Goal: Information Seeking & Learning: Learn about a topic

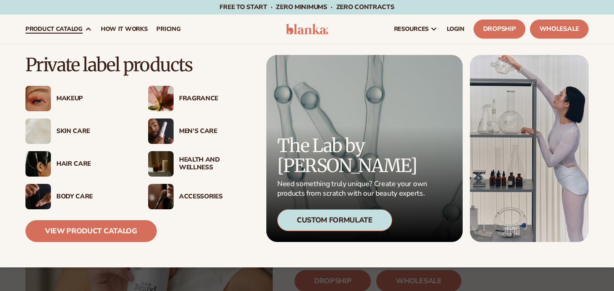
click at [85, 29] on icon at bounding box center [88, 28] width 7 height 7
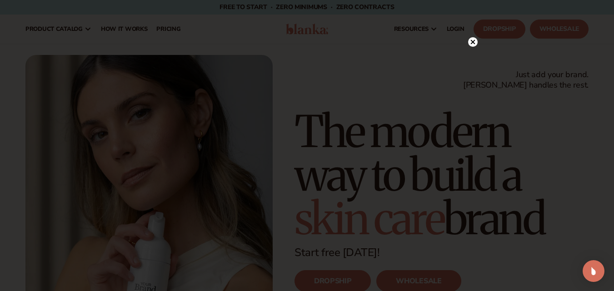
click at [473, 40] on circle at bounding box center [473, 42] width 10 height 10
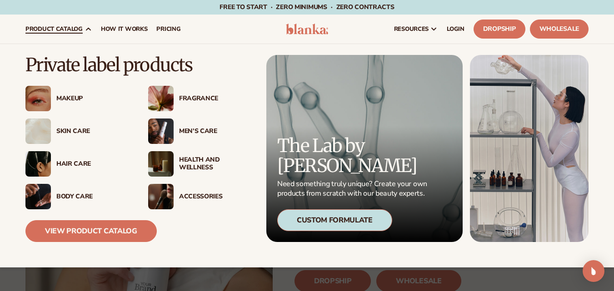
click at [152, 196] on img at bounding box center [160, 196] width 25 height 25
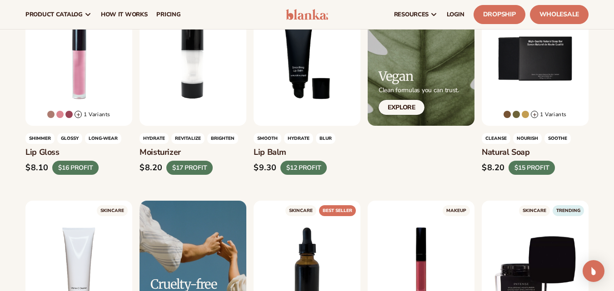
scroll to position [288, 0]
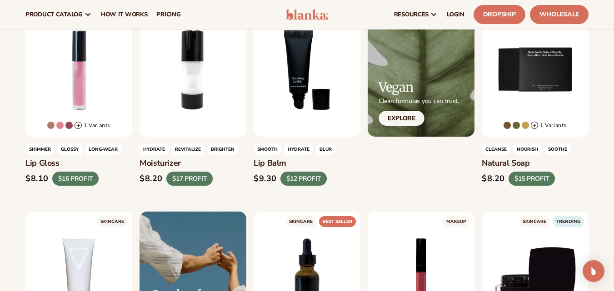
drag, startPoint x: 620, startPoint y: 25, endPoint x: 618, endPoint y: 50, distance: 24.2
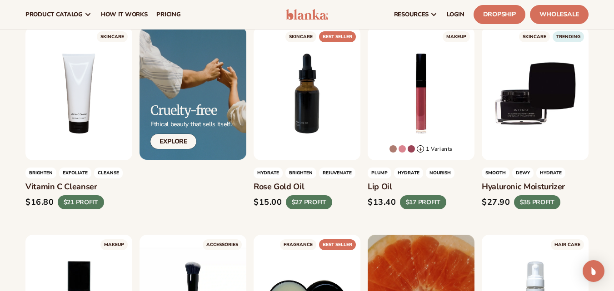
scroll to position [467, 0]
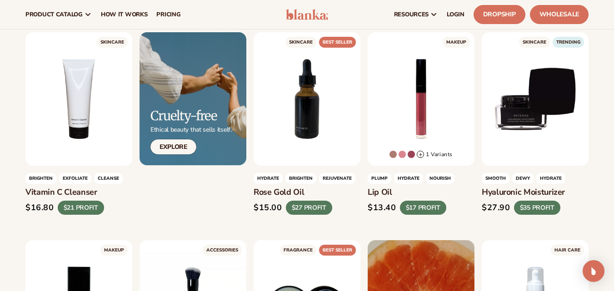
click at [214, 96] on div at bounding box center [192, 99] width 107 height 134
click at [181, 145] on link "Explore" at bounding box center [173, 146] width 46 height 15
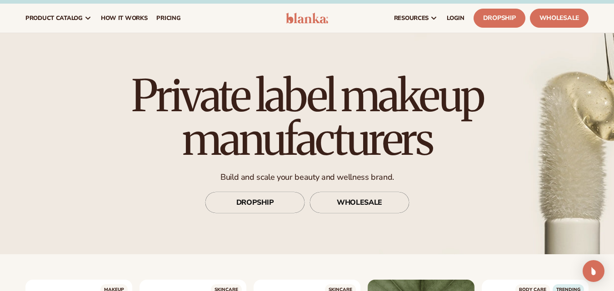
scroll to position [0, 0]
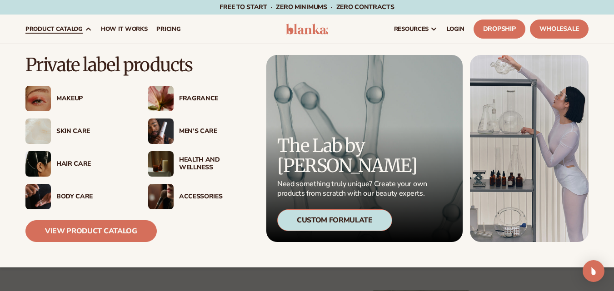
click at [43, 129] on img at bounding box center [37, 131] width 25 height 25
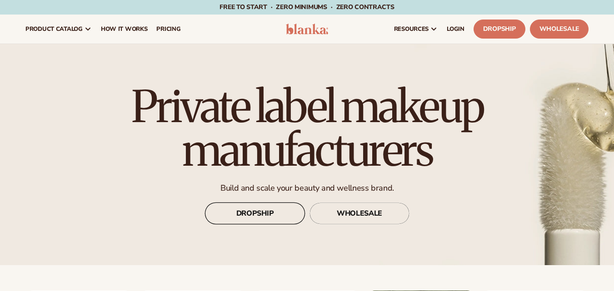
click at [295, 211] on link "DROPSHIP" at bounding box center [255, 214] width 100 height 22
